Goal: Obtain resource: Download file/media

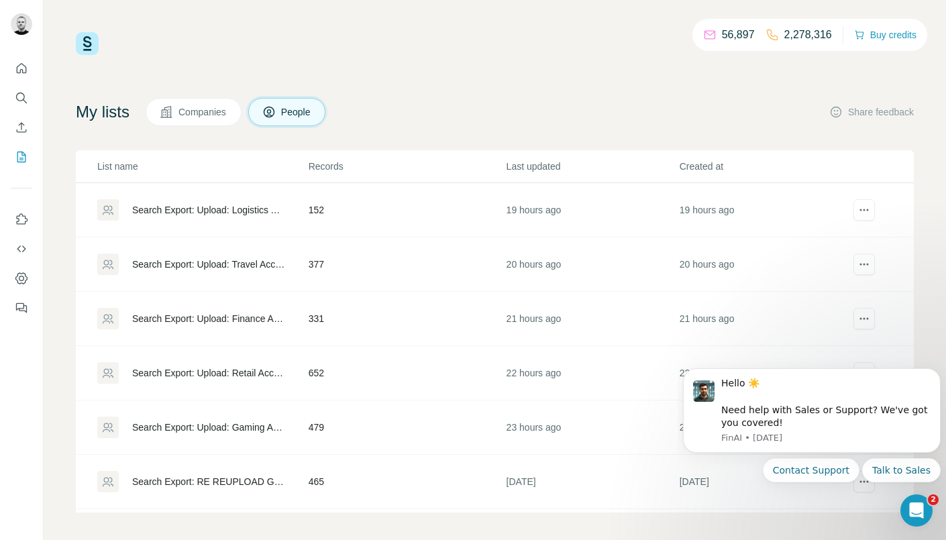
click at [479, 54] on div "56,897 2,278,316 Buy credits" at bounding box center [495, 43] width 838 height 23
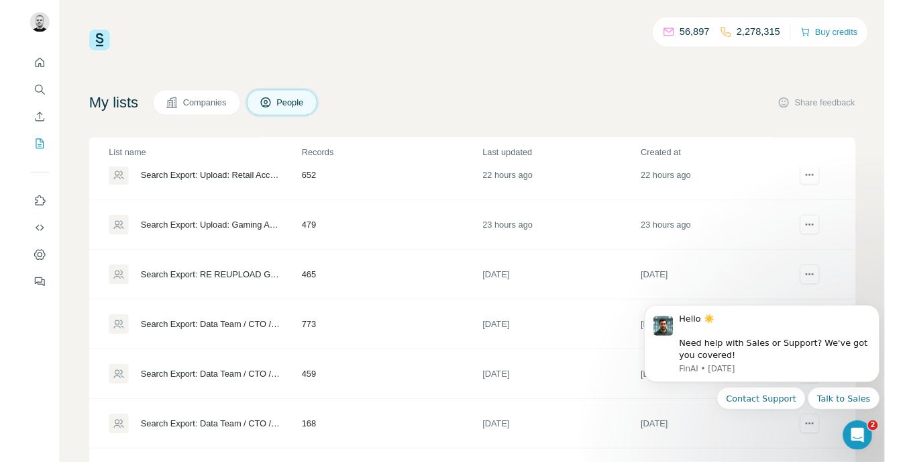
scroll to position [138, 0]
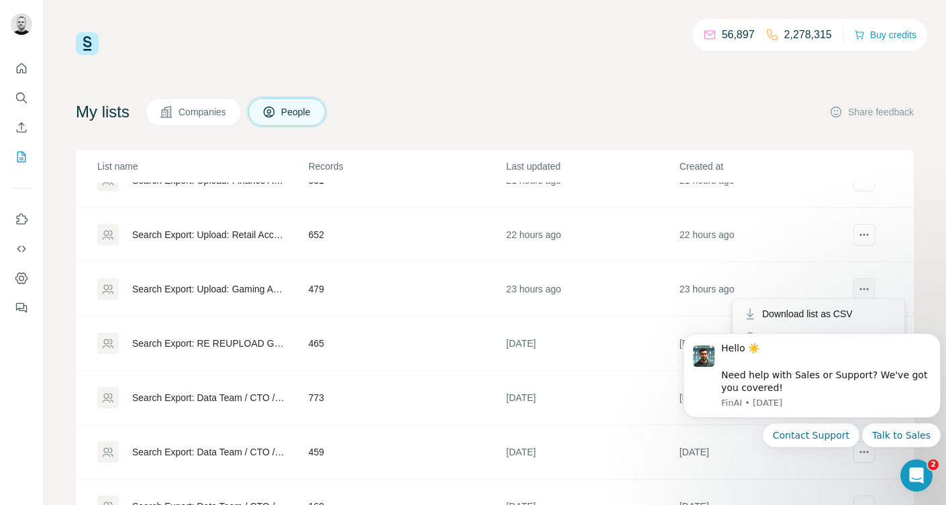
click at [873, 294] on button "actions" at bounding box center [863, 288] width 21 height 21
click at [817, 316] on span "Download list as CSV" at bounding box center [807, 313] width 91 height 13
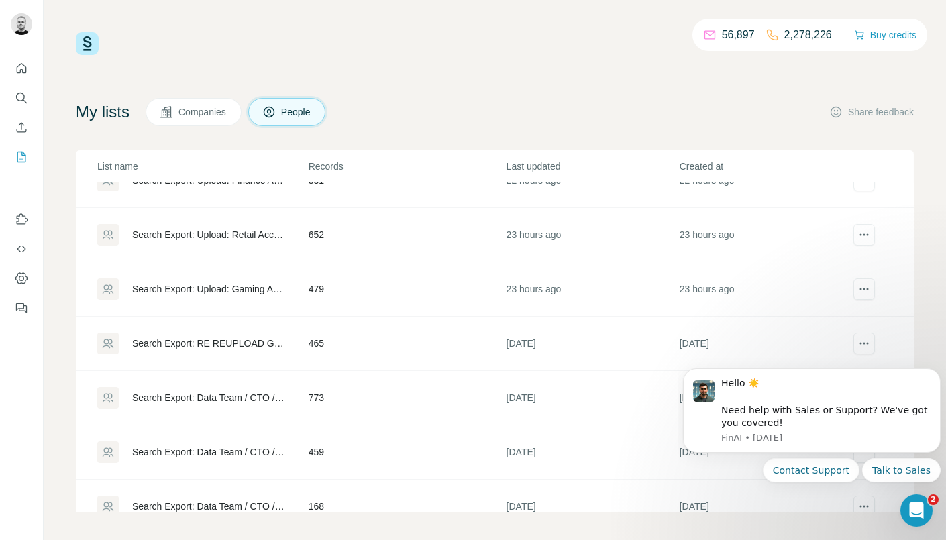
click at [492, 58] on div "56,897 2,278,226 Buy credits My lists Companies People Share feedback List name…" at bounding box center [495, 272] width 838 height 480
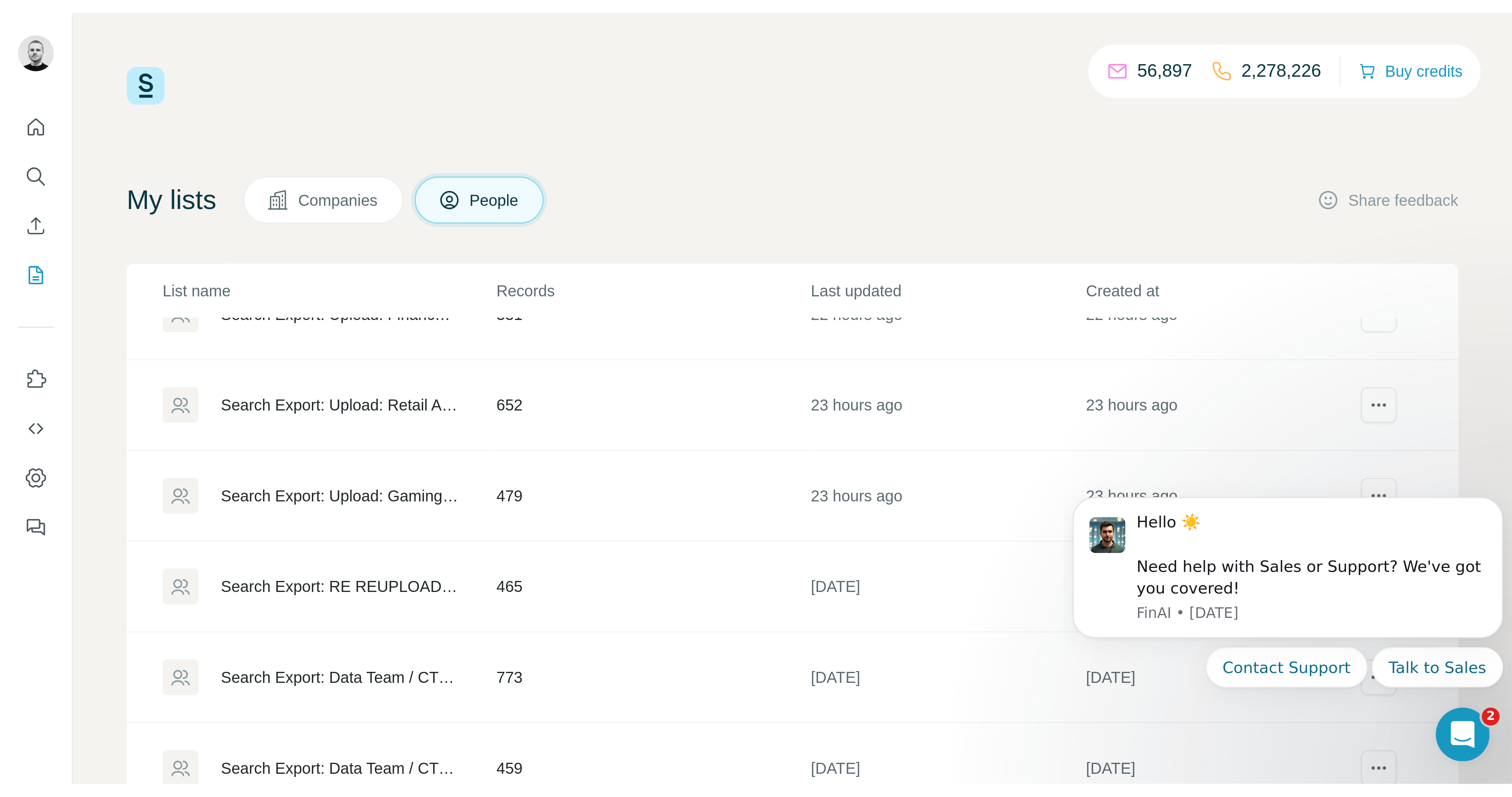
scroll to position [82, 0]
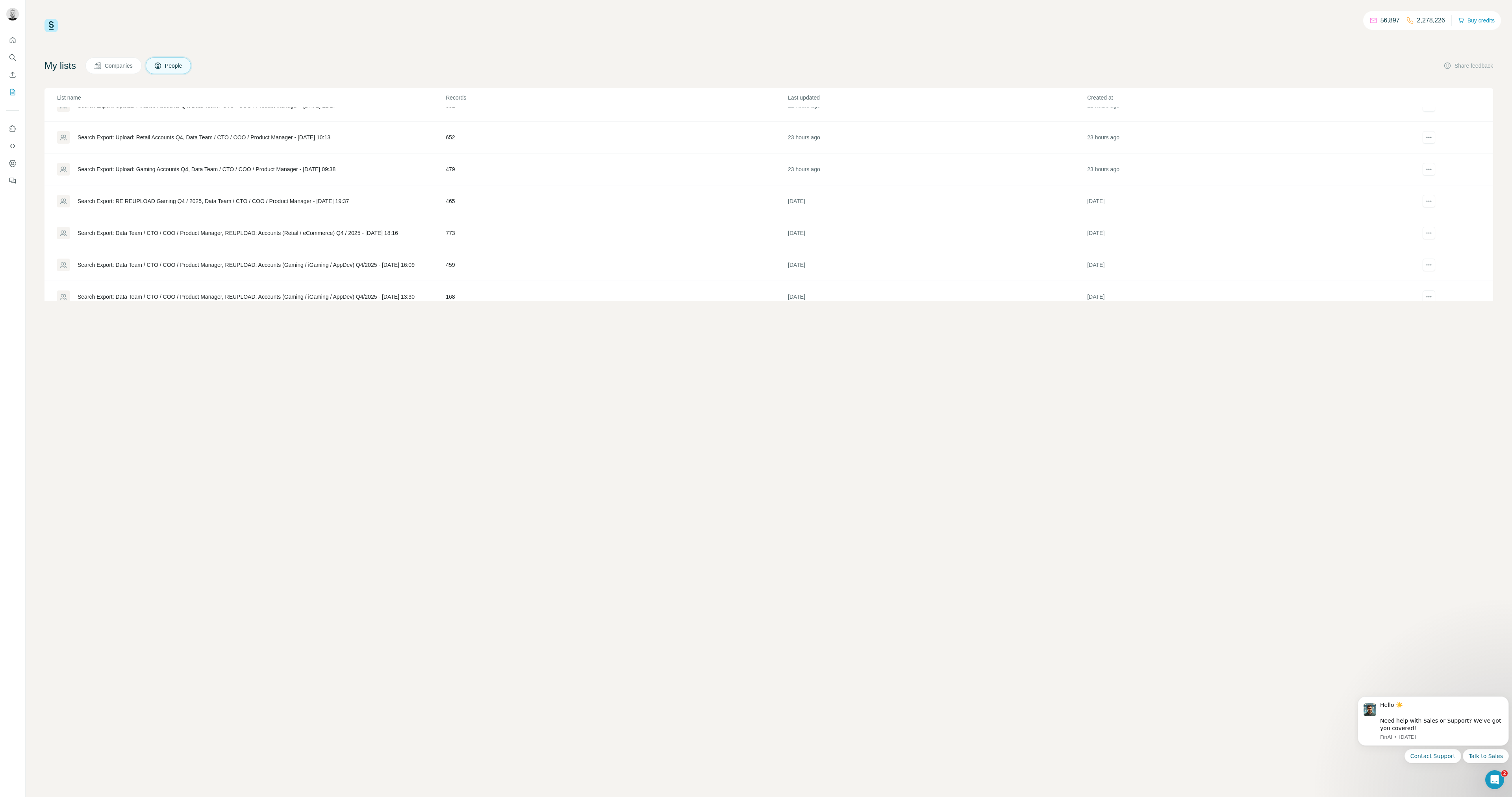
click at [428, 316] on div "56,897 2,278,226 Buy credits My lists Companies People Share feedback List name…" at bounding box center [769, 398] width 1486 height 797
click at [555, 67] on div "My lists Companies People Share feedback" at bounding box center [769, 66] width 1449 height 16
